Goal: Use online tool/utility: Utilize a website feature to perform a specific function

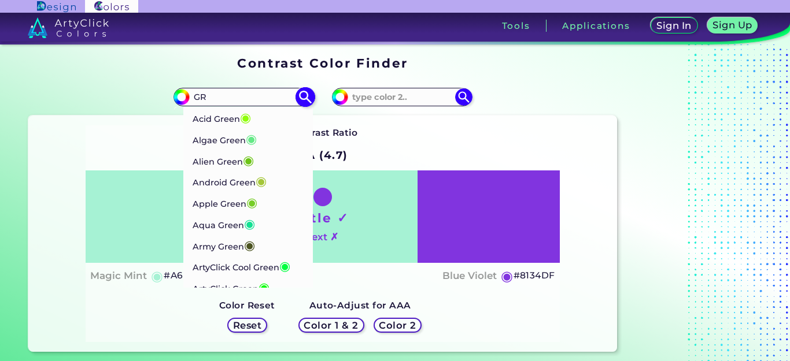
type input "G"
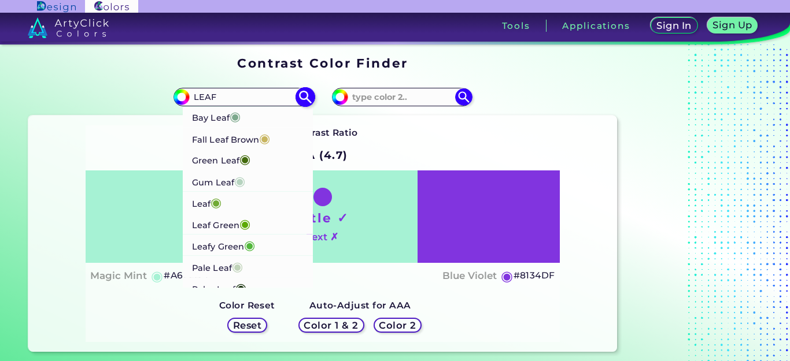
type input "LEAF"
click at [221, 153] on p "Green Leaf ◉" at bounding box center [221, 159] width 58 height 21
type input "#436a0d"
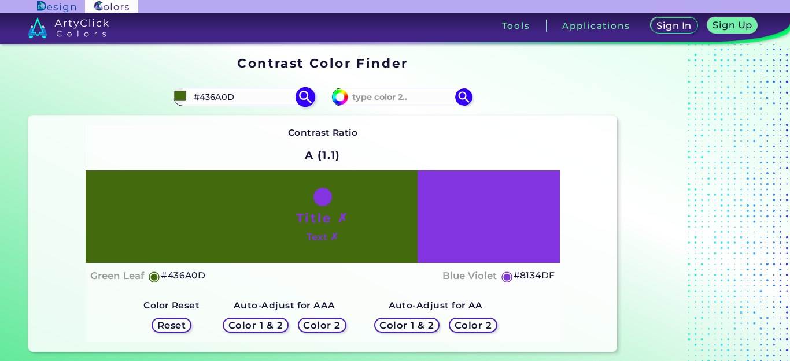
click at [245, 98] on input "#436A0D" at bounding box center [244, 97] width 108 height 16
type input "#"
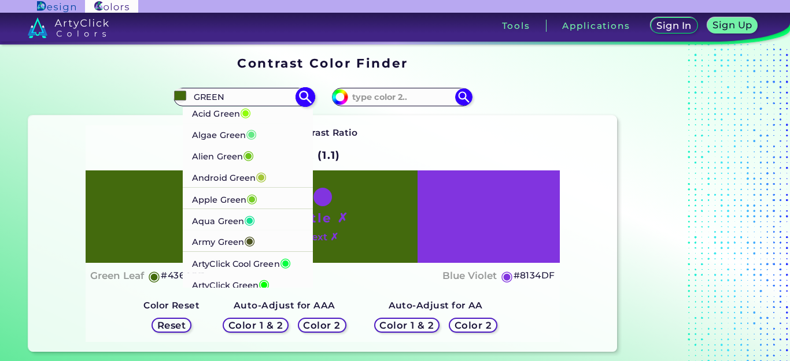
type input "GREEN"
click at [227, 172] on p "Android Green ◉" at bounding box center [229, 176] width 75 height 21
type input "#a4c639"
type input "#A4C639"
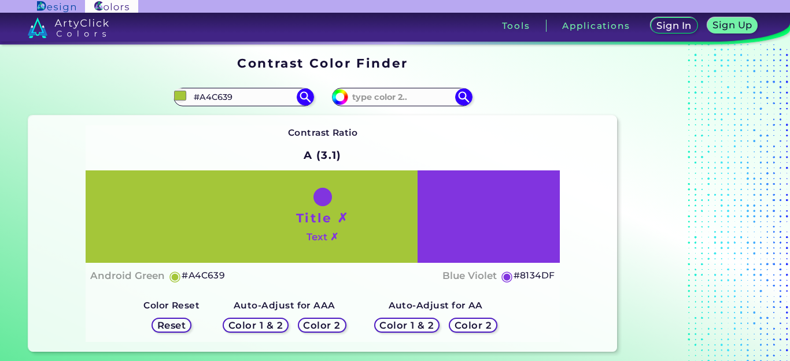
click at [320, 193] on div at bounding box center [322, 197] width 18 height 18
drag, startPoint x: 324, startPoint y: 200, endPoint x: 303, endPoint y: 200, distance: 20.2
click at [304, 200] on div "Title ✗ Text ✗" at bounding box center [323, 217] width 474 height 93
click at [186, 323] on h5 "Reset" at bounding box center [171, 325] width 28 height 9
